Goal: Task Accomplishment & Management: Complete application form

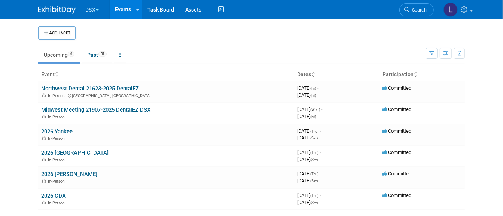
drag, startPoint x: 76, startPoint y: 107, endPoint x: 113, endPoint y: 144, distance: 52.4
click at [76, 107] on link "Midwest Meeting 21907-2025 DentalEZ DSX" at bounding box center [95, 110] width 109 height 7
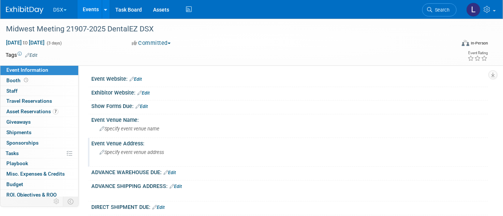
click at [137, 154] on span "Specify event venue address" at bounding box center [132, 153] width 64 height 6
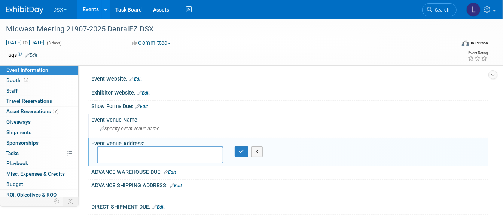
click at [137, 129] on span "Specify event venue name" at bounding box center [130, 129] width 60 height 6
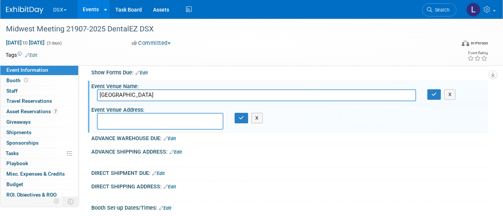
scroll to position [47, 0]
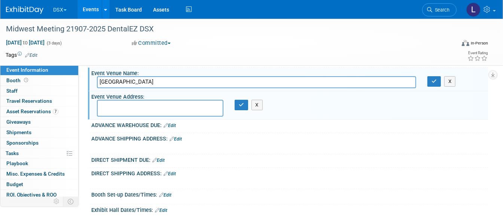
drag, startPoint x: 173, startPoint y: 81, endPoint x: 96, endPoint y: 80, distance: 76.8
click at [96, 80] on div "[GEOGRAPHIC_DATA]" at bounding box center [256, 82] width 331 height 12
type input "[GEOGRAPHIC_DATA]"
click at [110, 104] on textarea at bounding box center [160, 108] width 127 height 17
paste textarea "[GEOGRAPHIC_DATA]"
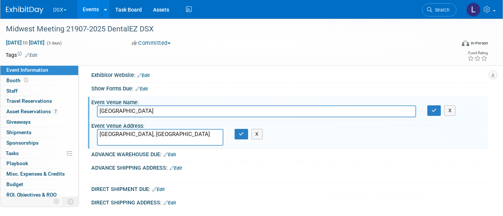
scroll to position [0, 0]
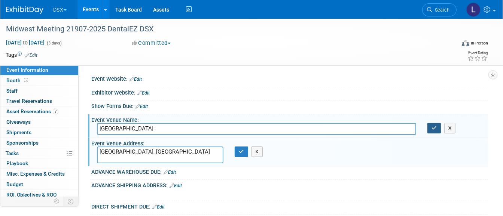
type textarea "[GEOGRAPHIC_DATA], [GEOGRAPHIC_DATA]"
click at [434, 127] on icon "button" at bounding box center [434, 128] width 5 height 5
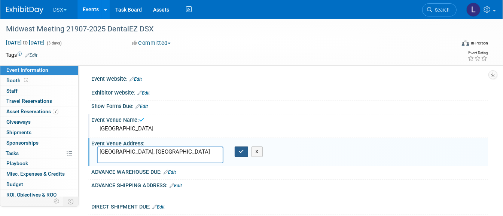
click at [242, 151] on icon "button" at bounding box center [241, 151] width 5 height 5
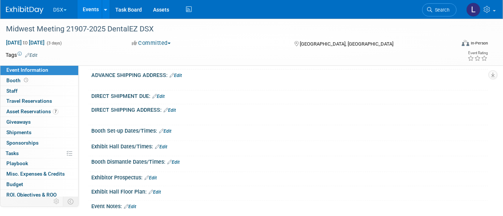
scroll to position [140, 0]
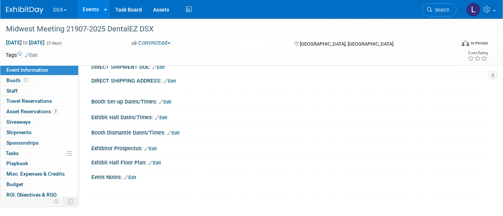
click at [133, 175] on link "Edit" at bounding box center [130, 177] width 12 height 5
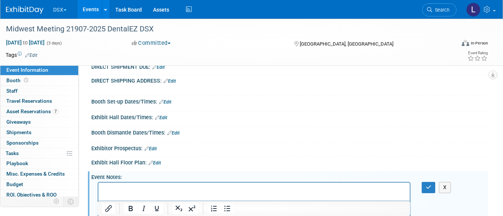
scroll to position [242, 0]
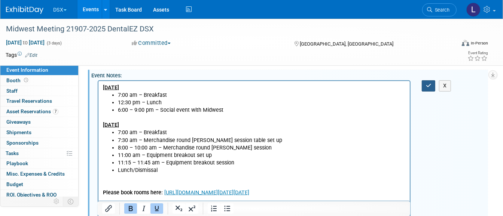
drag, startPoint x: 425, startPoint y: 81, endPoint x: 461, endPoint y: 117, distance: 50.0
click at [426, 81] on button "button" at bounding box center [429, 86] width 14 height 11
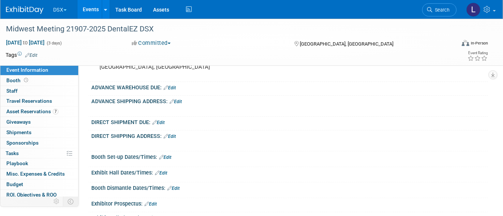
scroll to position [102, 0]
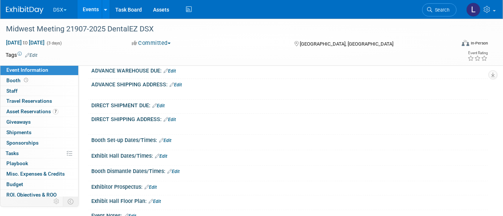
click at [170, 140] on link "Edit" at bounding box center [165, 140] width 12 height 5
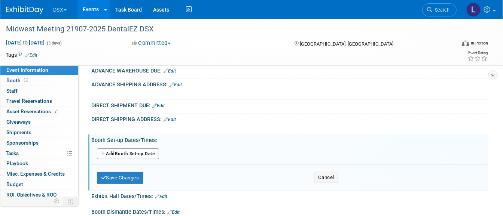
click at [129, 151] on button "Add Another Booth Set-up Date" at bounding box center [128, 154] width 62 height 11
select select "9"
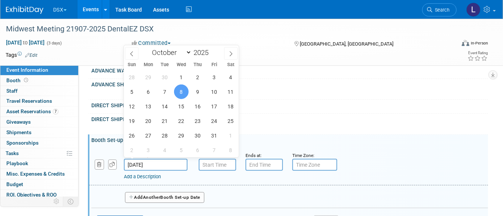
click at [156, 164] on input "[DATE]" at bounding box center [156, 165] width 64 height 12
click at [215, 91] on span "10" at bounding box center [214, 92] width 15 height 15
type input "[DATE]"
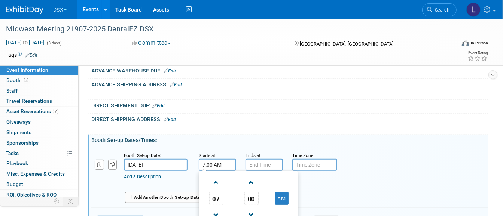
click at [219, 164] on input "7:00 AM" at bounding box center [217, 165] width 37 height 12
click at [250, 195] on span "00" at bounding box center [251, 198] width 14 height 13
click at [259, 200] on td "30" at bounding box center [261, 203] width 24 height 20
type input "7:30 AM"
click at [331, 189] on div "Add Another Booth Set-up Date" at bounding box center [289, 196] width 397 height 20
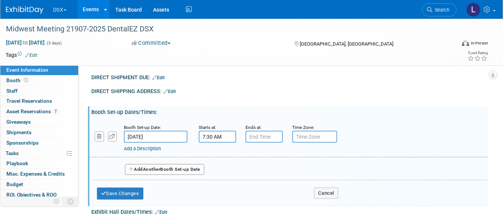
scroll to position [149, 0]
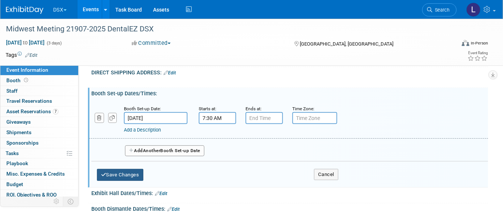
drag, startPoint x: 125, startPoint y: 173, endPoint x: 131, endPoint y: 174, distance: 5.4
click at [125, 173] on button "Save Changes" at bounding box center [120, 175] width 46 height 12
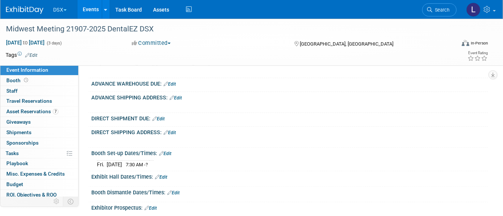
scroll to position [102, 0]
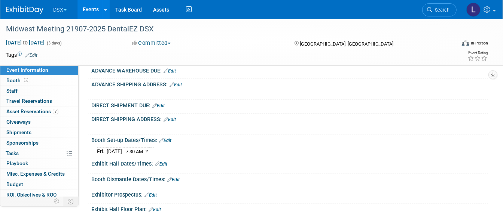
click at [164, 162] on link "Edit" at bounding box center [161, 164] width 12 height 5
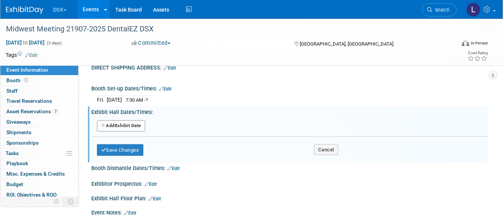
scroll to position [149, 0]
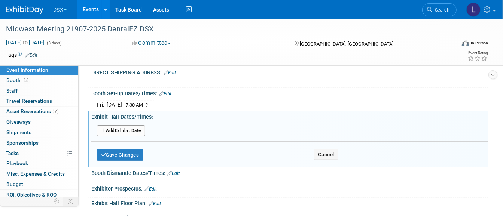
click at [115, 127] on button "Add Another Exhibit Date" at bounding box center [121, 130] width 48 height 11
select select "9"
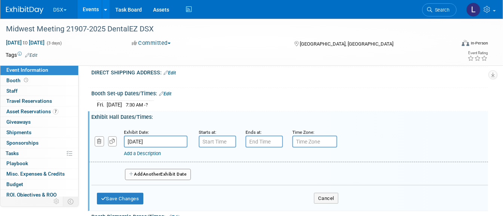
click at [155, 140] on input "[DATE]" at bounding box center [156, 142] width 64 height 12
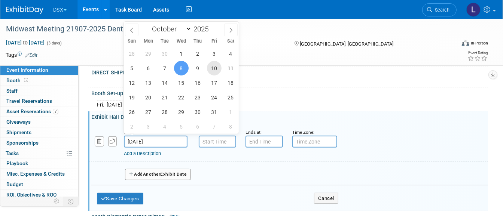
click at [215, 70] on span "10" at bounding box center [214, 68] width 15 height 15
type input "[DATE]"
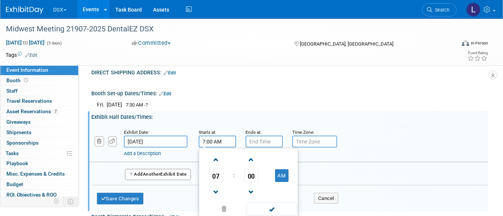
click at [219, 143] on input "7:00 AM" at bounding box center [217, 142] width 37 height 12
click at [255, 173] on span "00" at bounding box center [251, 175] width 14 height 13
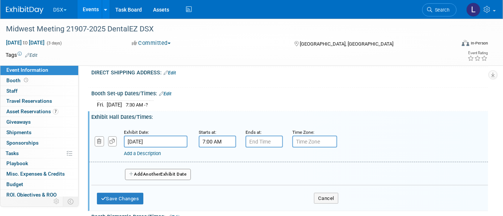
click at [328, 168] on div "Add Another Exhibit Date" at bounding box center [289, 172] width 397 height 20
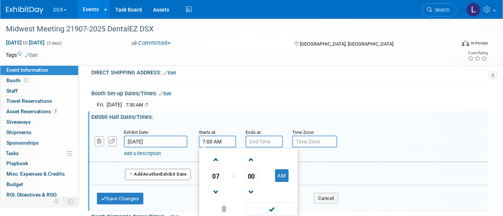
click at [203, 139] on input "7:00 AM" at bounding box center [217, 142] width 37 height 12
click at [215, 157] on span at bounding box center [216, 160] width 13 height 13
type input "8:00 AM"
click at [262, 203] on span at bounding box center [271, 209] width 51 height 13
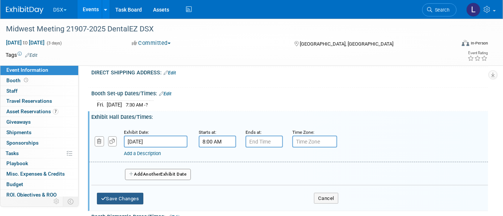
click at [127, 195] on button "Save Changes" at bounding box center [120, 199] width 46 height 12
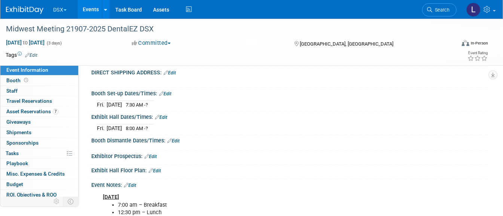
click at [176, 139] on link "Edit" at bounding box center [173, 141] width 12 height 5
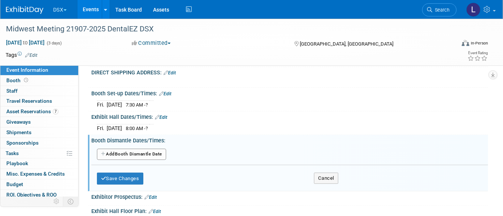
click at [140, 154] on button "Add Another Booth Dismantle Date" at bounding box center [131, 154] width 69 height 11
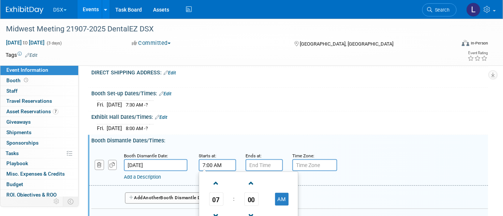
click at [212, 161] on input "7:00 AM" at bounding box center [217, 166] width 37 height 12
click at [220, 196] on span "07" at bounding box center [216, 199] width 14 height 13
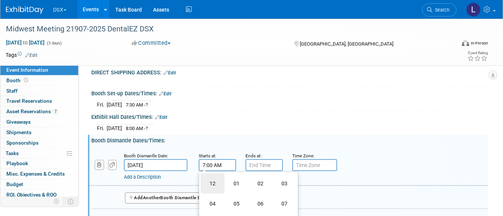
click at [210, 177] on td "12" at bounding box center [213, 184] width 24 height 20
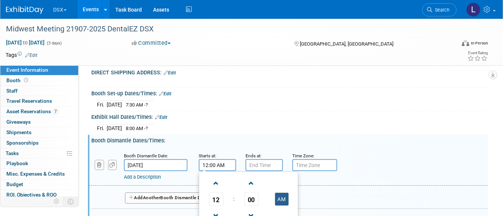
click at [281, 195] on button "AM" at bounding box center [281, 199] width 13 height 13
type input "12:00 PM"
click at [335, 186] on div "Add Another Booth Dismantle Date" at bounding box center [289, 196] width 397 height 20
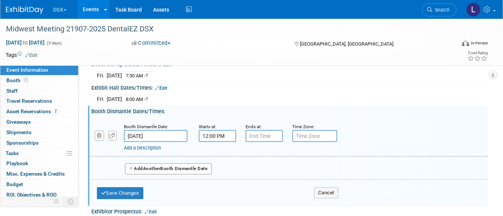
scroll to position [195, 0]
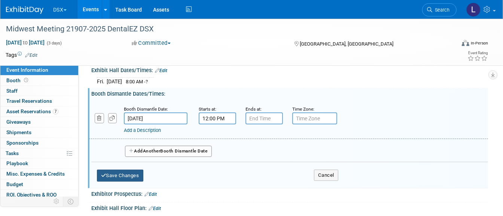
click at [135, 174] on button "Save Changes" at bounding box center [120, 176] width 46 height 12
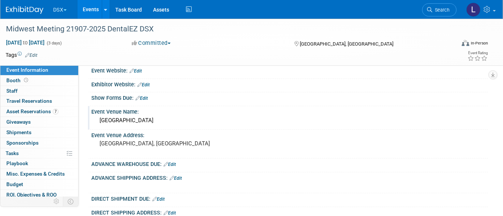
scroll to position [0, 0]
